Goal: Task Accomplishment & Management: Use online tool/utility

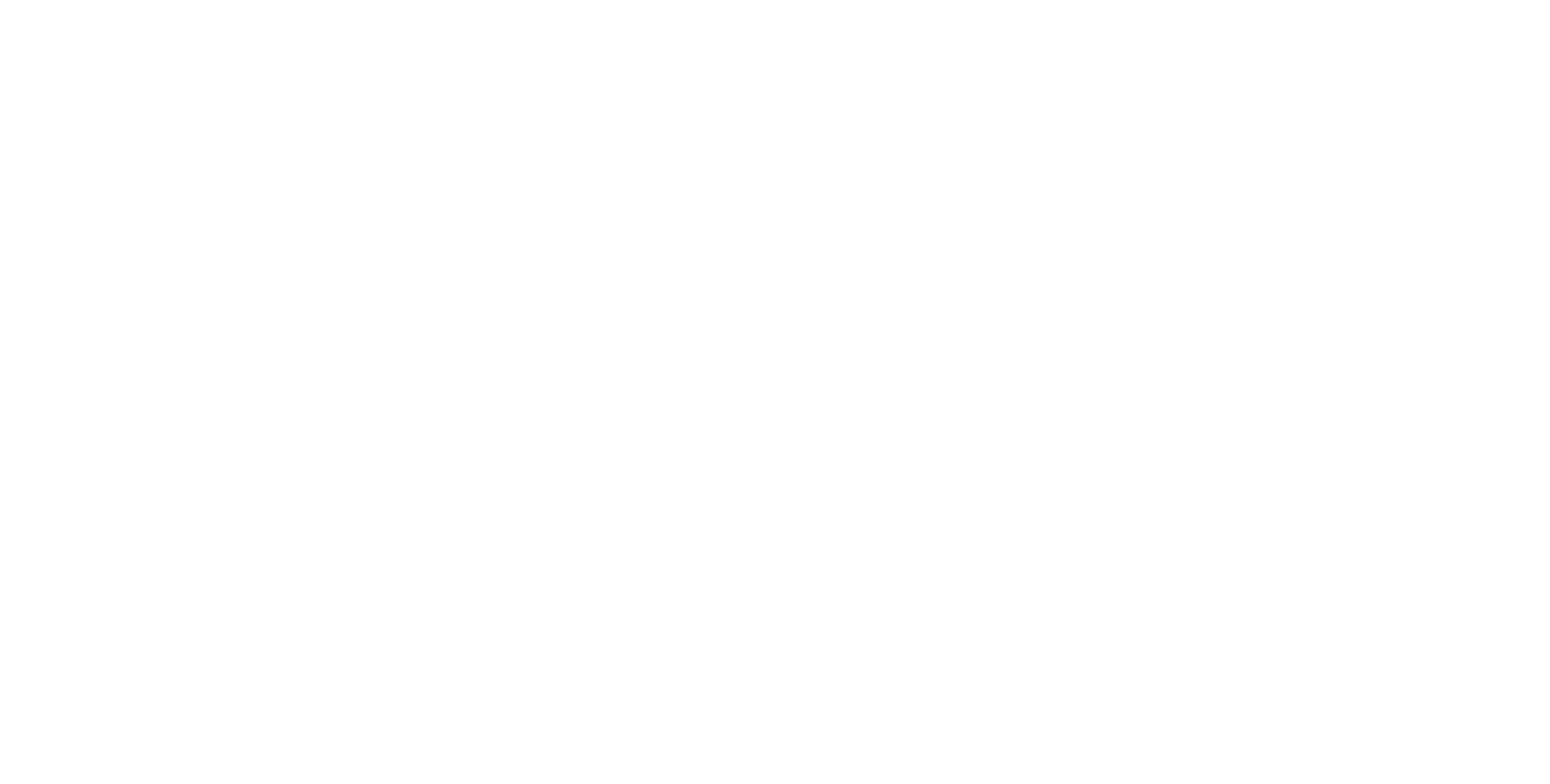
type input "**********"
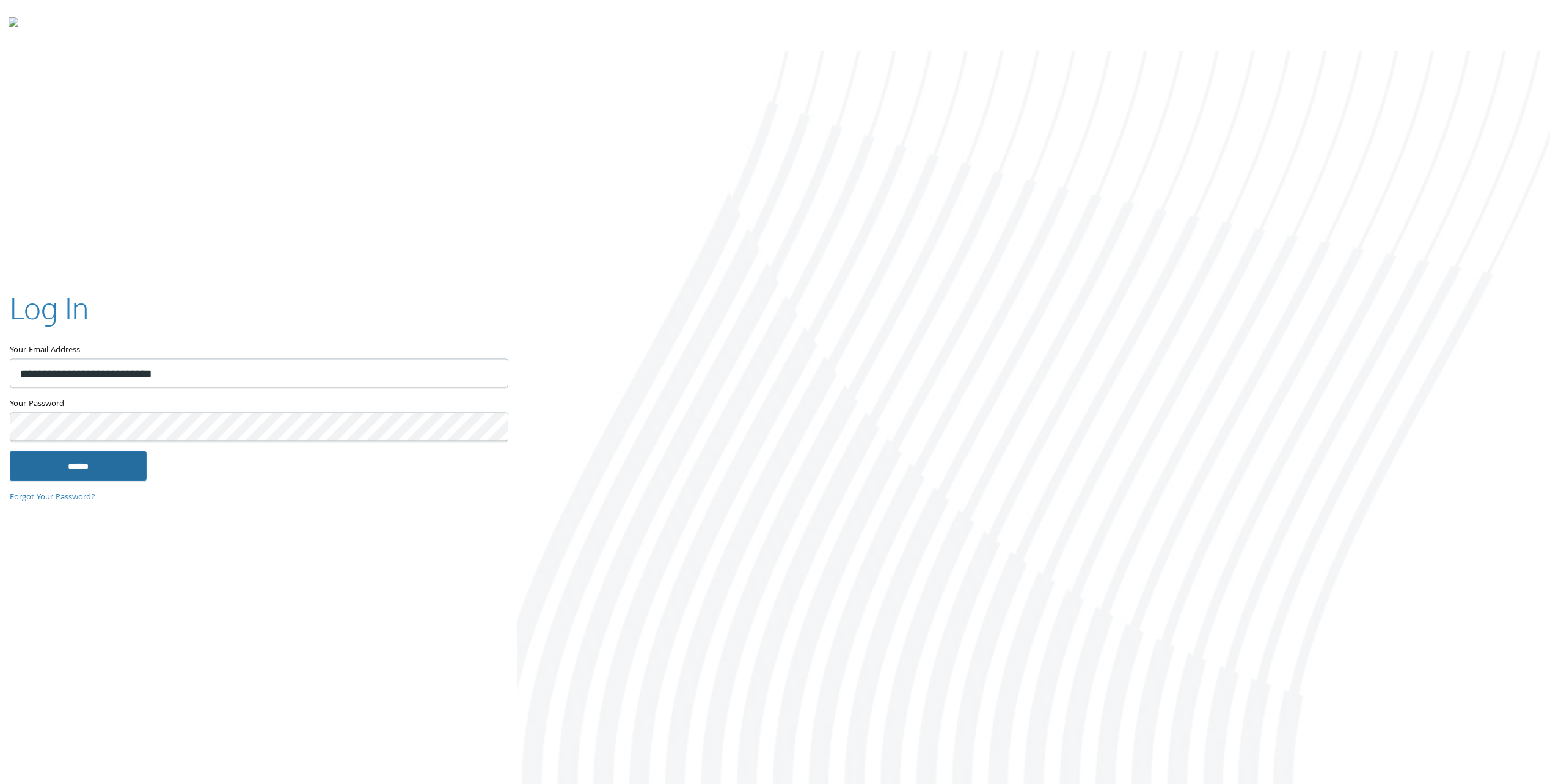
click at [89, 478] on input "******" at bounding box center [78, 466] width 137 height 29
click at [77, 469] on input "******" at bounding box center [78, 466] width 137 height 29
